Goal: Transaction & Acquisition: Purchase product/service

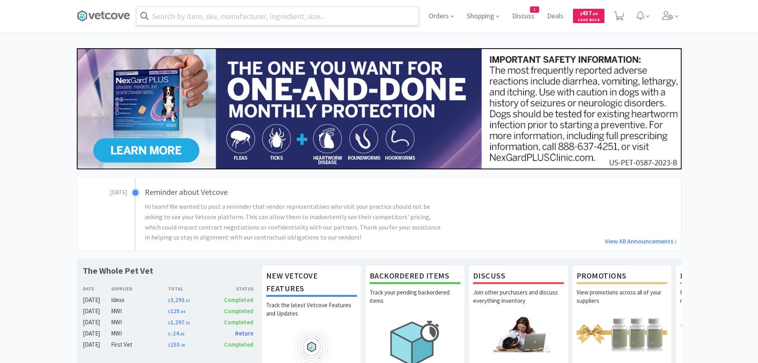
click at [305, 17] on input "text" at bounding box center [278, 16] width 282 height 18
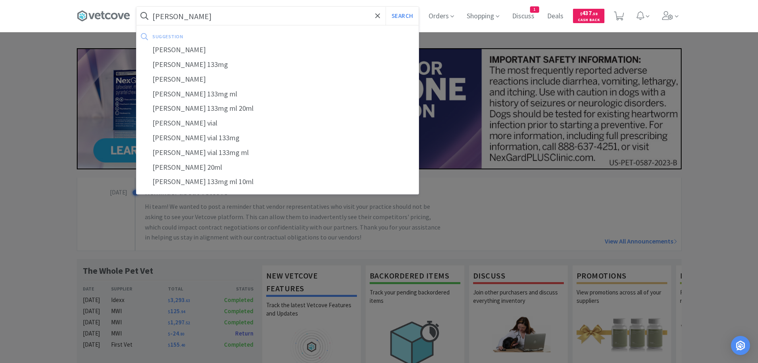
type input "[PERSON_NAME]"
click at [386, 7] on button "Search" at bounding box center [402, 16] width 33 height 18
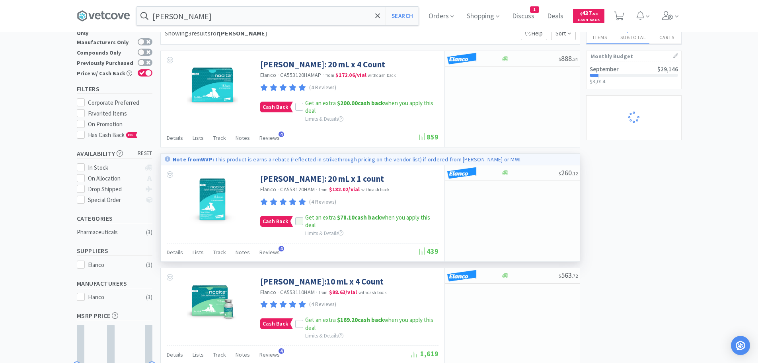
scroll to position [40, 0]
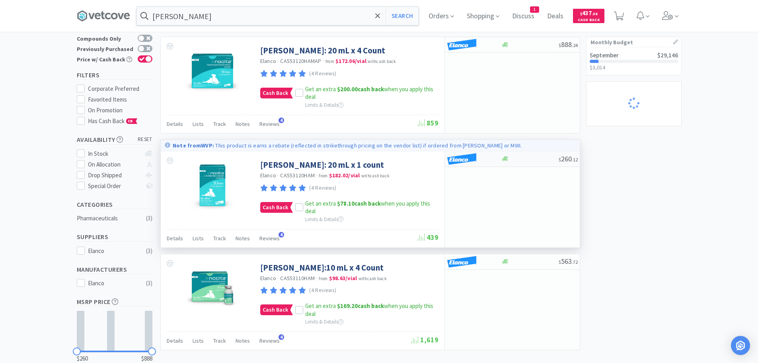
click at [520, 157] on div at bounding box center [530, 159] width 57 height 6
select select "1"
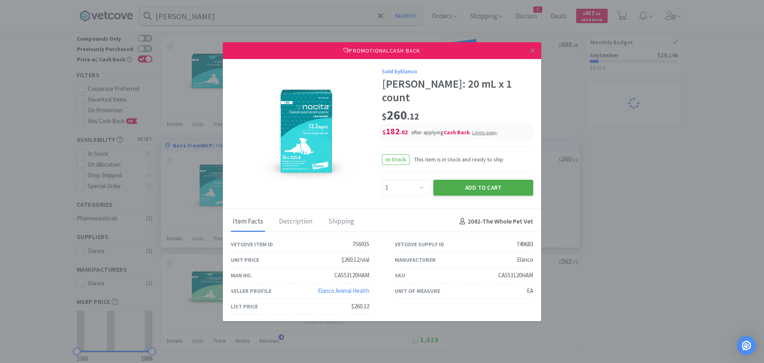
click at [490, 180] on button "Add to Cart" at bounding box center [483, 188] width 100 height 16
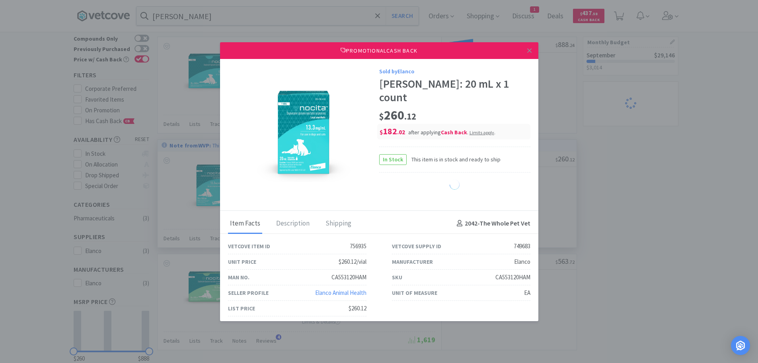
select select "1"
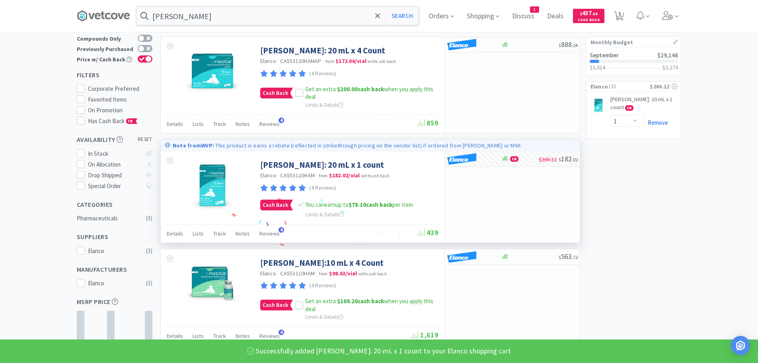
click at [660, 119] on link "Remove" at bounding box center [656, 123] width 24 height 8
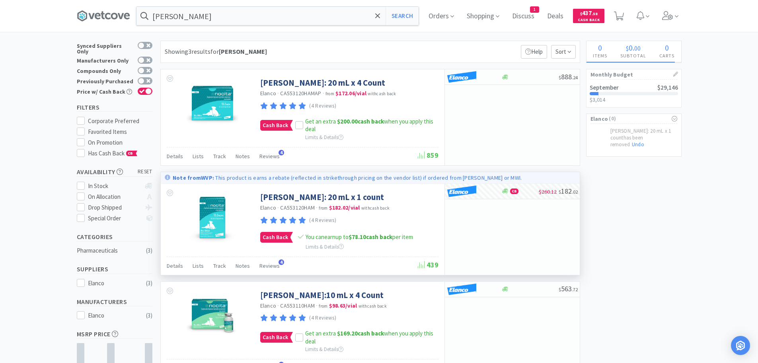
scroll to position [0, 0]
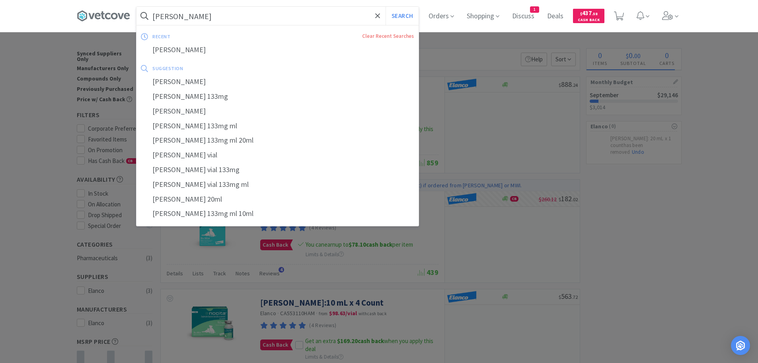
click at [215, 15] on input "[PERSON_NAME]" at bounding box center [278, 16] width 282 height 18
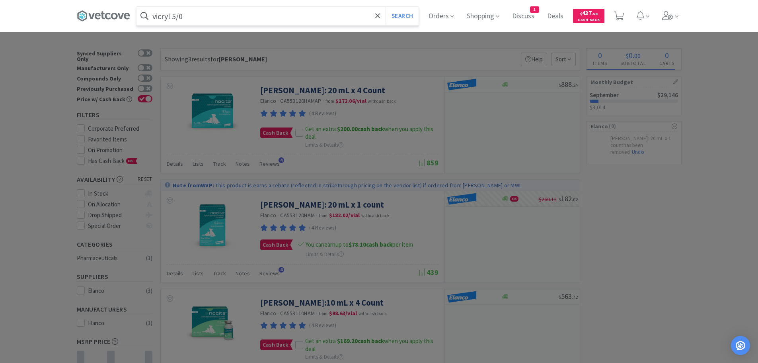
click at [386, 7] on button "Search" at bounding box center [402, 16] width 33 height 18
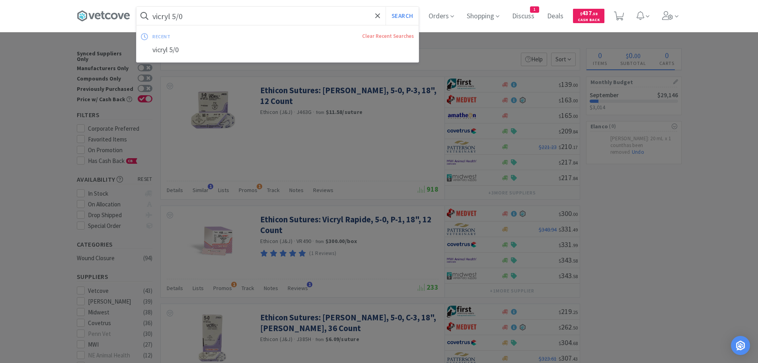
click at [178, 16] on input "vicryl 5/0" at bounding box center [278, 16] width 282 height 18
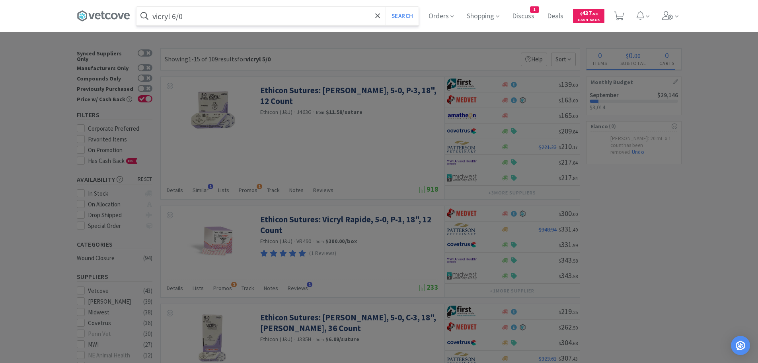
type input "vicryl 6/0"
click at [386, 7] on button "Search" at bounding box center [402, 16] width 33 height 18
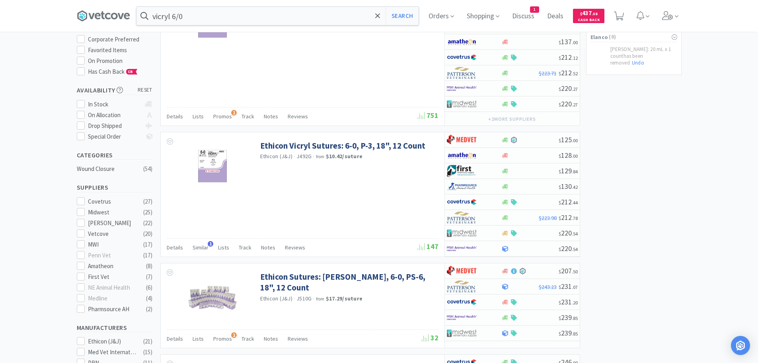
scroll to position [40, 0]
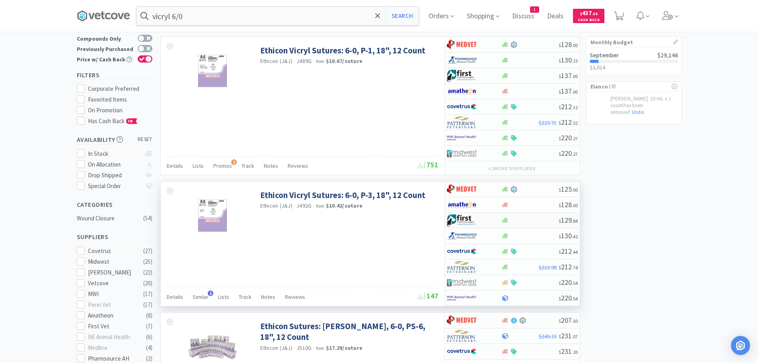
click at [466, 215] on img at bounding box center [462, 220] width 30 height 12
select select "1"
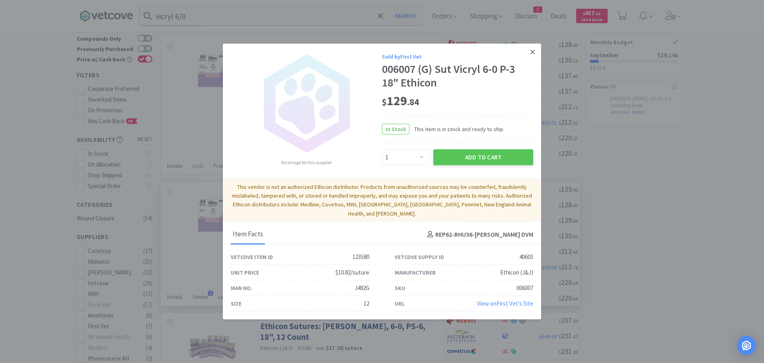
click at [535, 54] on icon at bounding box center [533, 51] width 4 height 7
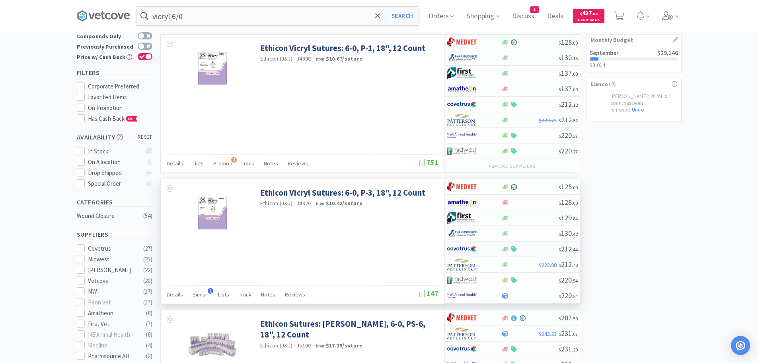
scroll to position [80, 0]
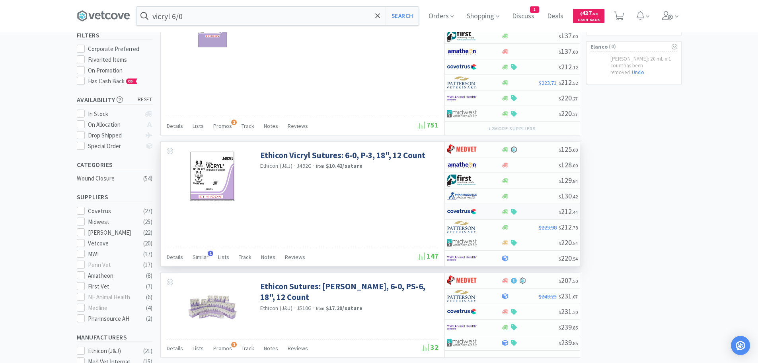
click at [467, 209] on img at bounding box center [462, 211] width 30 height 12
select select "1"
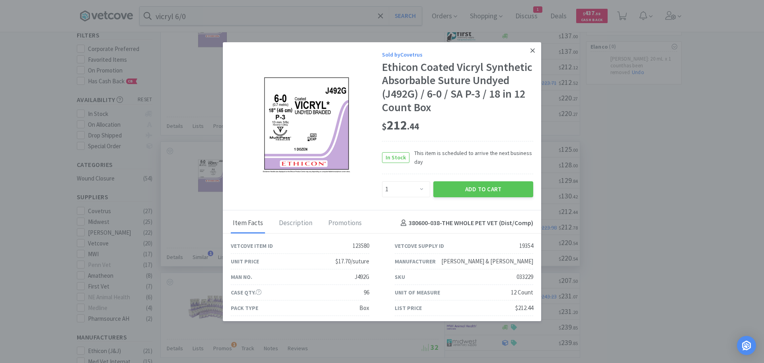
click at [531, 50] on icon at bounding box center [533, 50] width 4 height 7
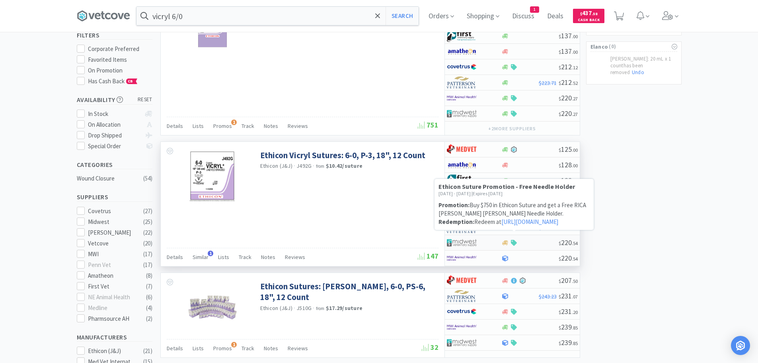
click at [512, 240] on icon at bounding box center [514, 243] width 6 height 6
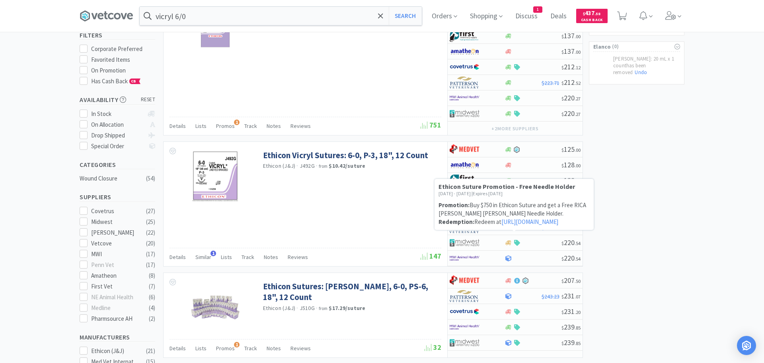
select select "1"
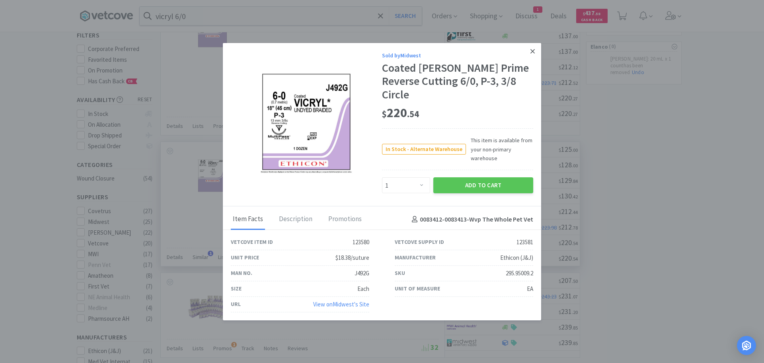
click at [533, 48] on icon at bounding box center [533, 50] width 4 height 7
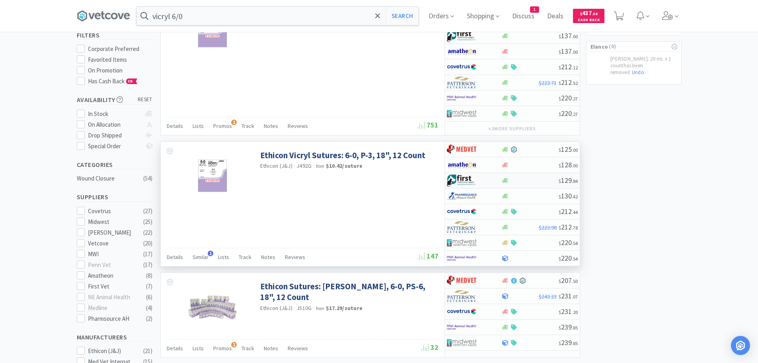
click at [511, 177] on div "$ 129 . 84" at bounding box center [512, 181] width 135 height 16
select select "1"
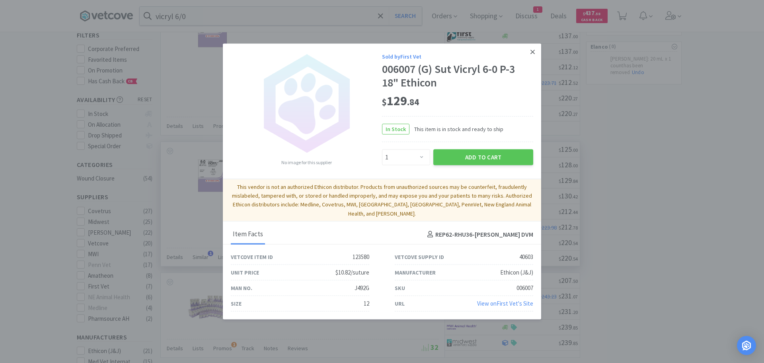
click at [532, 54] on icon at bounding box center [533, 51] width 4 height 4
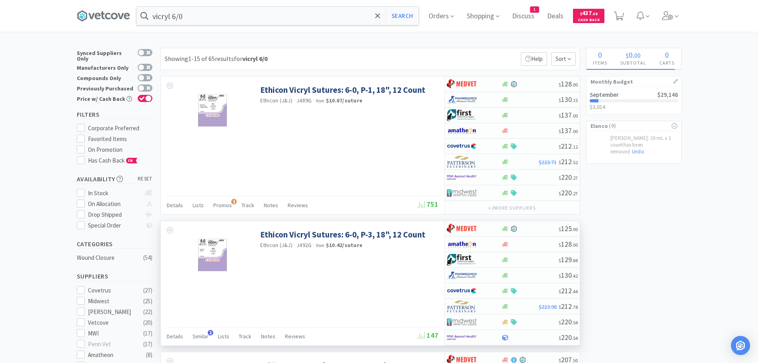
scroll to position [0, 0]
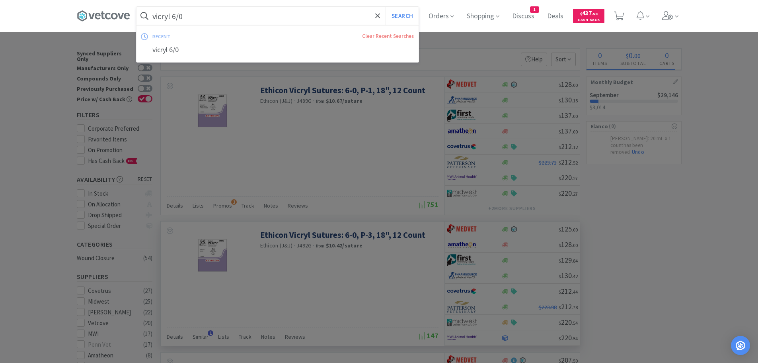
click at [253, 19] on input "vicryl 6/0" at bounding box center [278, 16] width 282 height 18
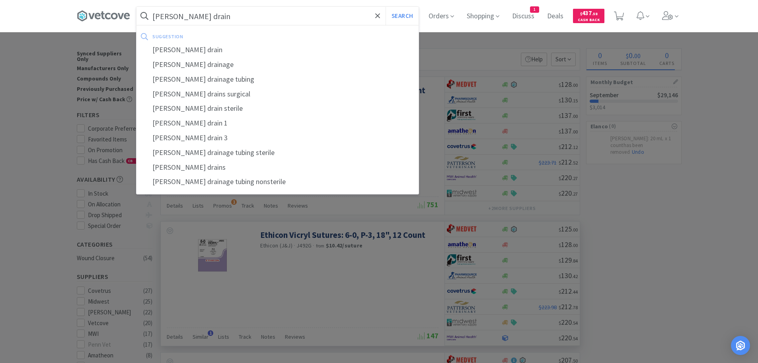
click at [386, 7] on button "Search" at bounding box center [402, 16] width 33 height 18
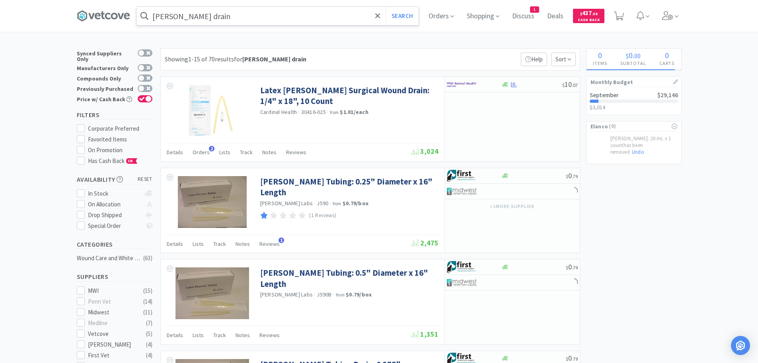
click at [227, 15] on input "[PERSON_NAME] drain" at bounding box center [278, 16] width 282 height 18
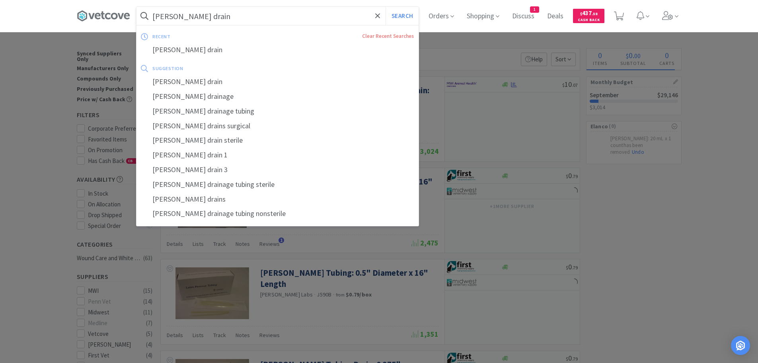
click at [257, 15] on input "[PERSON_NAME] drain" at bounding box center [278, 16] width 282 height 18
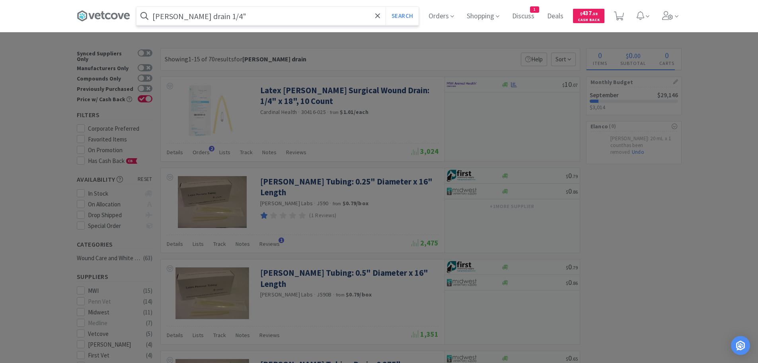
click at [386, 7] on button "Search" at bounding box center [402, 16] width 33 height 18
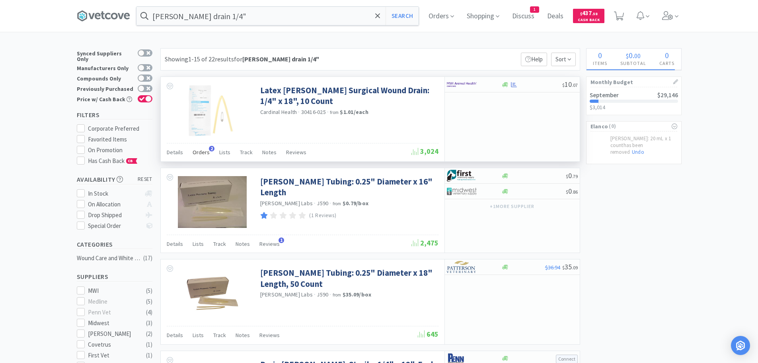
click at [195, 152] on span "Orders" at bounding box center [201, 151] width 17 height 7
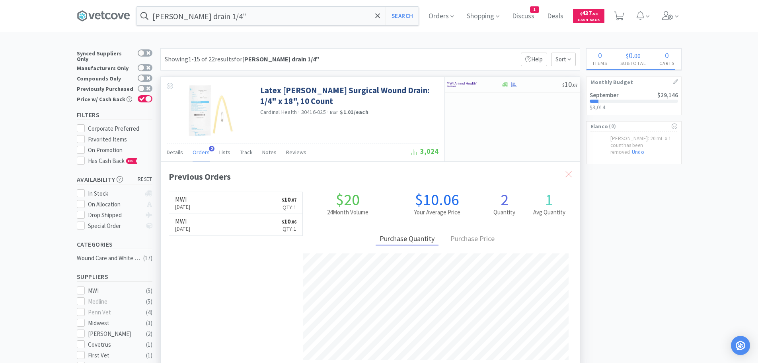
click at [568, 171] on icon at bounding box center [569, 174] width 6 height 6
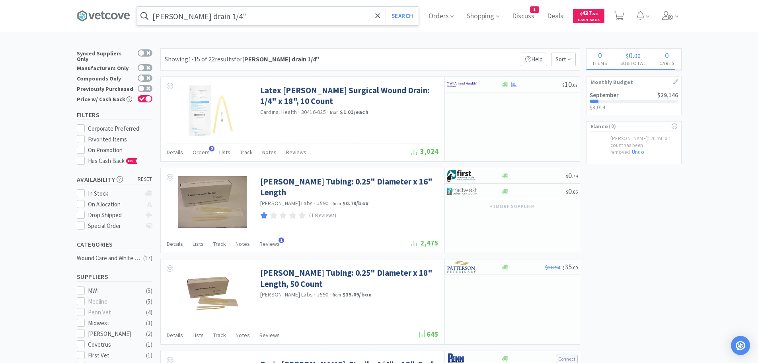
click at [240, 20] on input "[PERSON_NAME] drain 1/4"" at bounding box center [278, 16] width 282 height 18
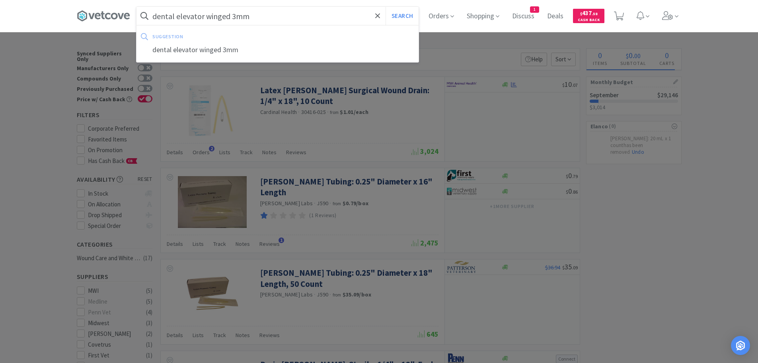
type input "dental elevator winged 3mm"
click at [275, 17] on input "dental elevator winged 3mm" at bounding box center [278, 16] width 282 height 18
click at [386, 7] on button "Search" at bounding box center [402, 16] width 33 height 18
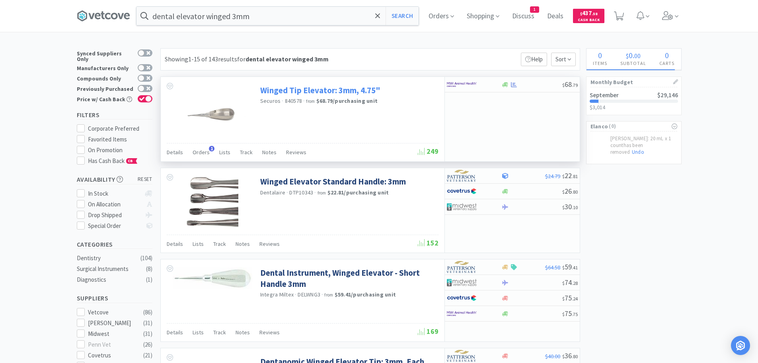
click at [307, 87] on link "Winged Tip Elevator: 3mm, 4.75"" at bounding box center [320, 90] width 120 height 11
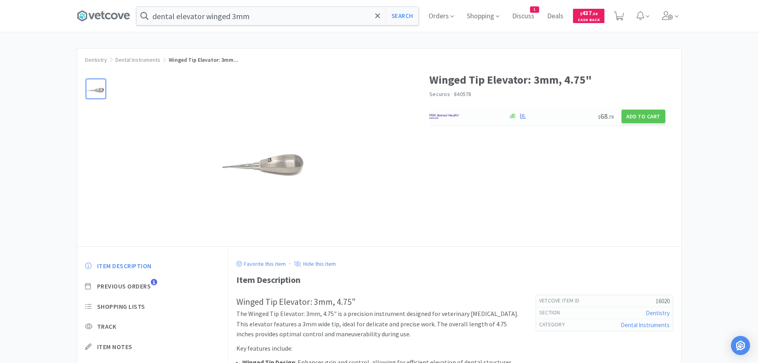
click at [470, 112] on div at bounding box center [464, 116] width 71 height 14
select select "1"
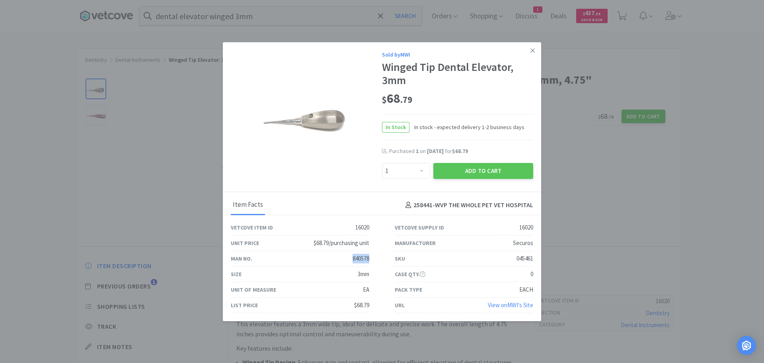
drag, startPoint x: 350, startPoint y: 258, endPoint x: 367, endPoint y: 259, distance: 17.1
click at [367, 259] on div "Man No. 840578" at bounding box center [300, 259] width 164 height 16
copy div "840578"
click at [531, 47] on icon at bounding box center [533, 50] width 4 height 7
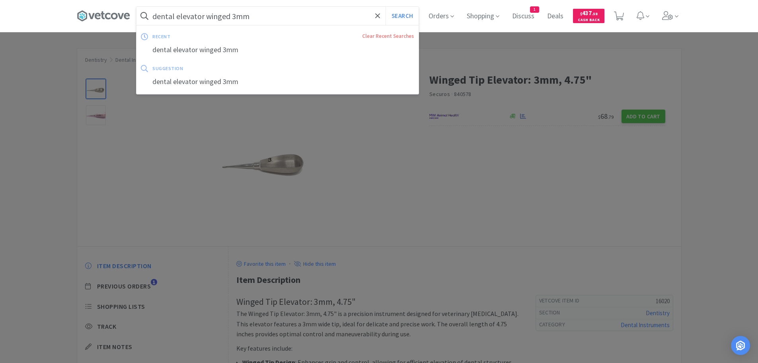
click at [266, 17] on input "dental elevator winged 3mm" at bounding box center [278, 16] width 282 height 18
paste input "840578"
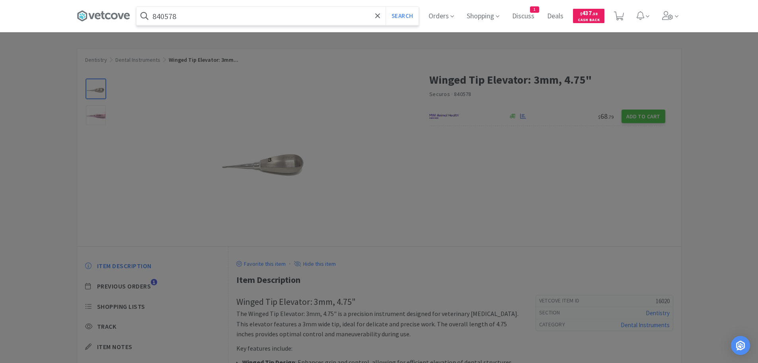
type input "840578"
click at [386, 7] on button "Search" at bounding box center [402, 16] width 33 height 18
